Goal: Find specific page/section: Find specific page/section

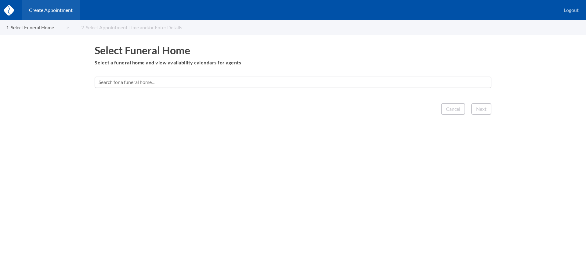
click at [280, 84] on input "text" at bounding box center [293, 82] width 396 height 11
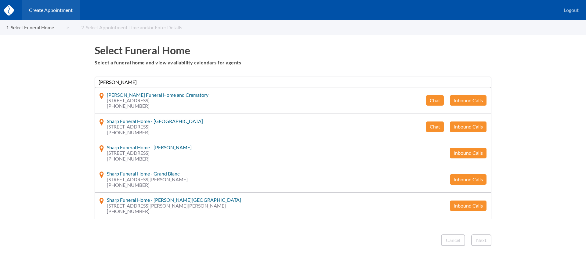
type input "[PERSON_NAME]"
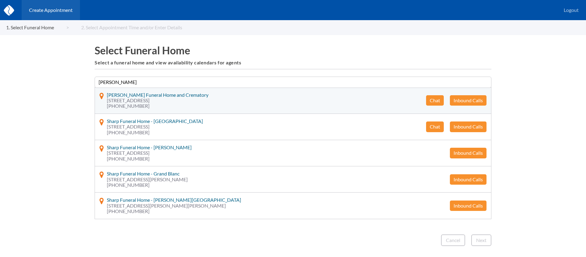
click at [433, 97] on button "Chat" at bounding box center [435, 100] width 18 height 10
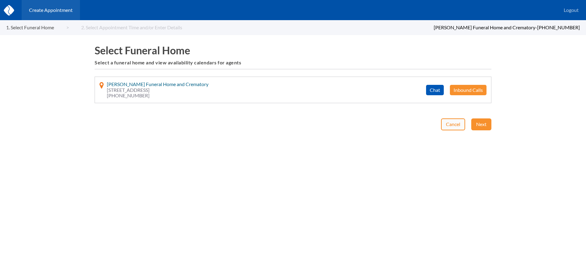
click at [449, 123] on button "Cancel" at bounding box center [453, 124] width 24 height 12
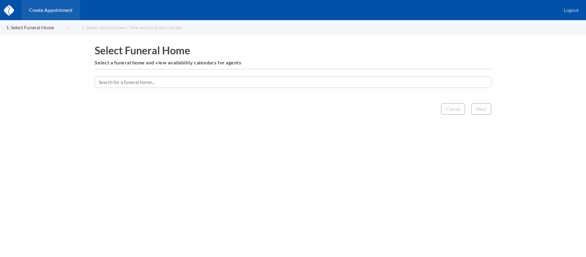
click at [348, 81] on input "text" at bounding box center [293, 82] width 396 height 11
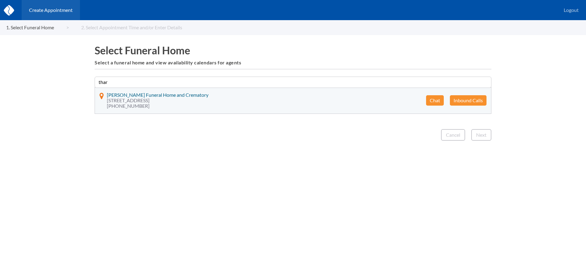
type input "thar"
click at [465, 98] on button "Inbound Calls" at bounding box center [468, 100] width 37 height 10
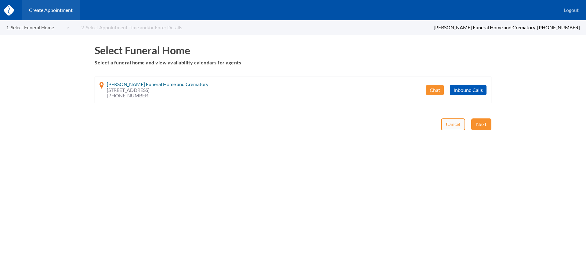
click at [450, 125] on button "Cancel" at bounding box center [453, 124] width 24 height 12
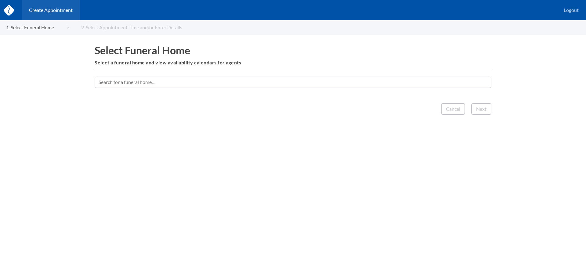
click at [257, 81] on input "text" at bounding box center [293, 82] width 396 height 11
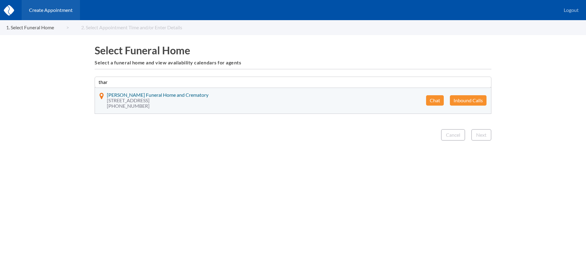
type input "thar"
click at [435, 100] on button "Chat" at bounding box center [435, 100] width 18 height 10
